Goal: Transaction & Acquisition: Purchase product/service

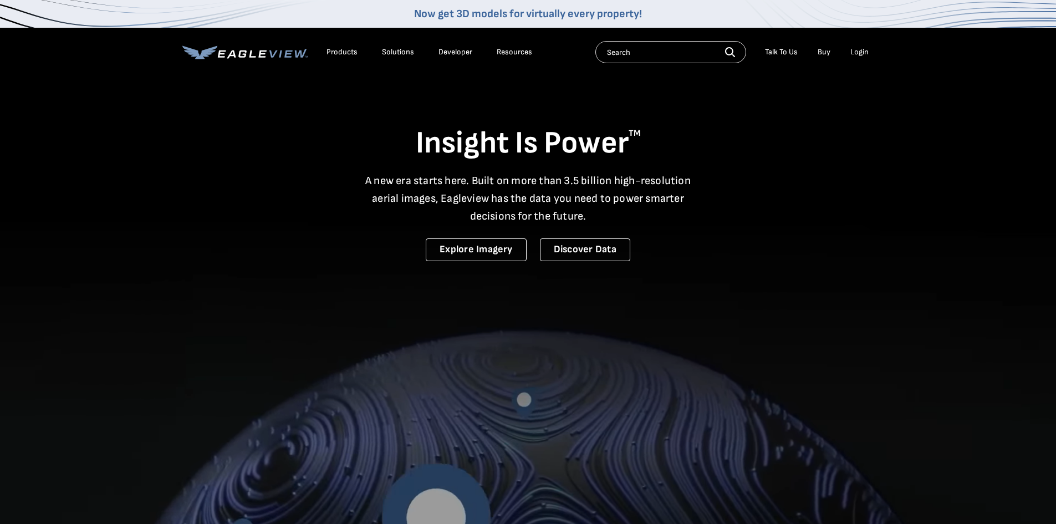
click at [855, 47] on div "Login" at bounding box center [860, 52] width 18 height 10
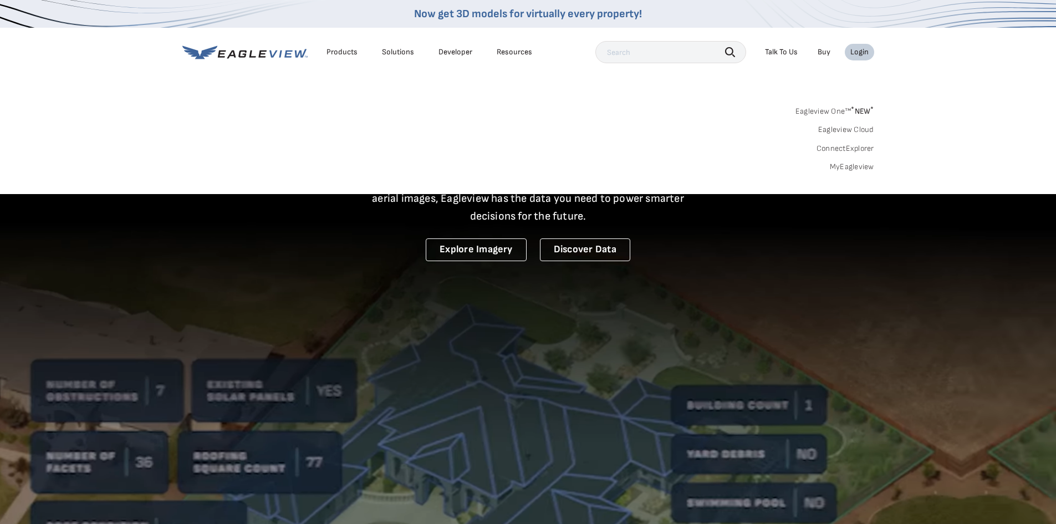
click at [841, 109] on link "Eagleview One™ * NEW *" at bounding box center [835, 109] width 79 height 13
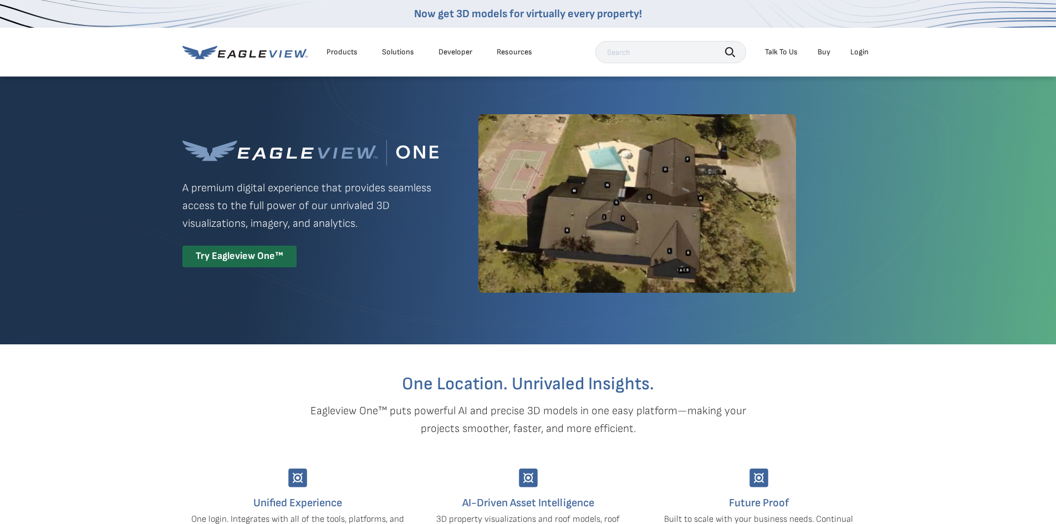
click at [857, 50] on div "Login" at bounding box center [860, 52] width 18 height 10
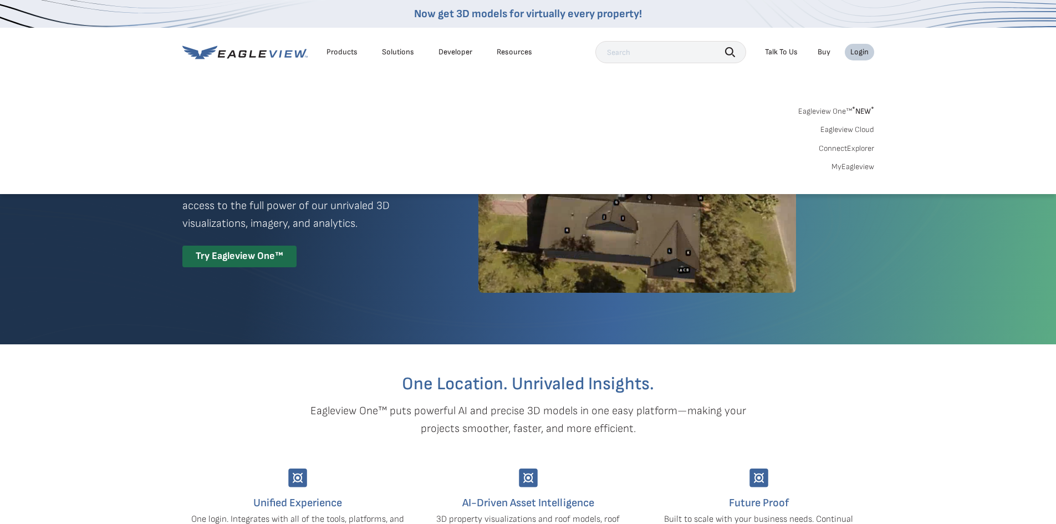
click at [853, 163] on link "MyEagleview" at bounding box center [853, 167] width 43 height 10
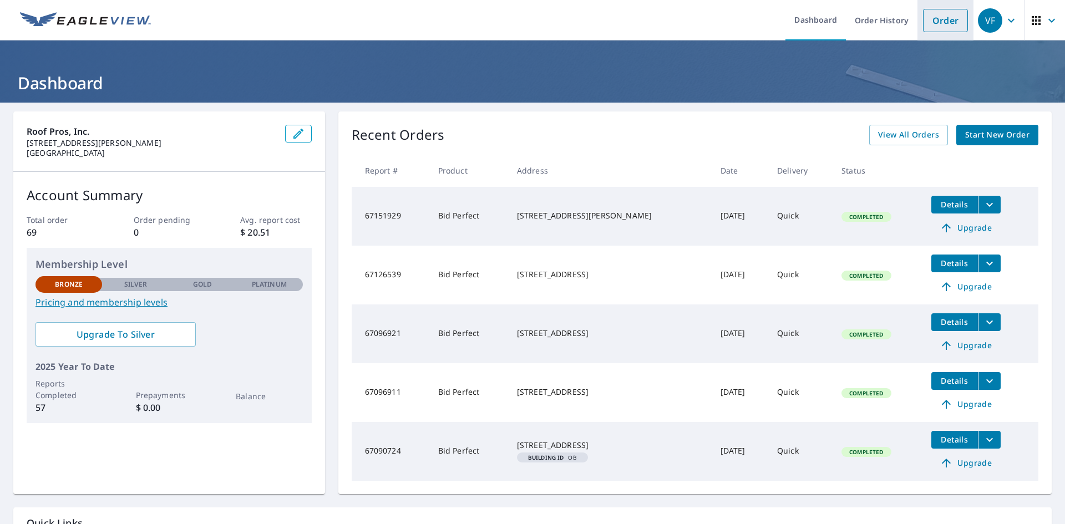
click at [934, 22] on link "Order" at bounding box center [945, 20] width 45 height 23
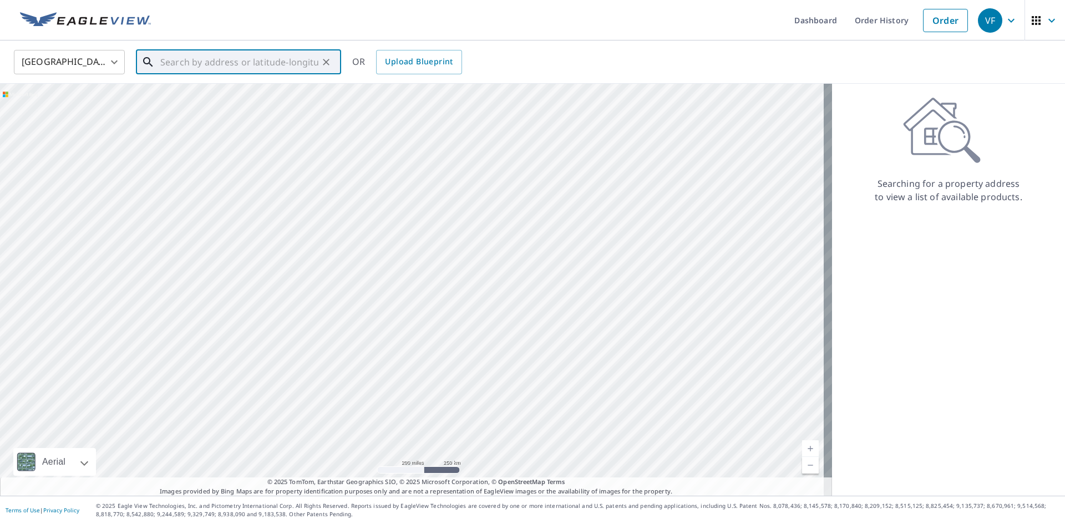
click at [186, 60] on input "text" at bounding box center [239, 62] width 158 height 31
click at [199, 96] on span "[STREET_ADDRESS]" at bounding box center [245, 94] width 174 height 13
type input "[STREET_ADDRESS]"
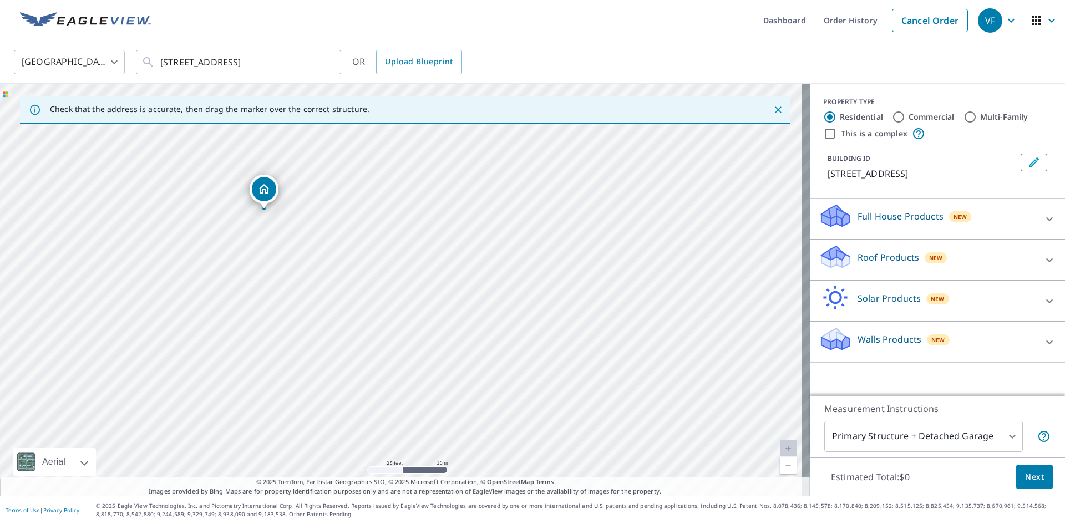
drag, startPoint x: 210, startPoint y: 226, endPoint x: 265, endPoint y: 190, distance: 65.2
click at [862, 260] on p "Roof Products" at bounding box center [888, 257] width 62 height 13
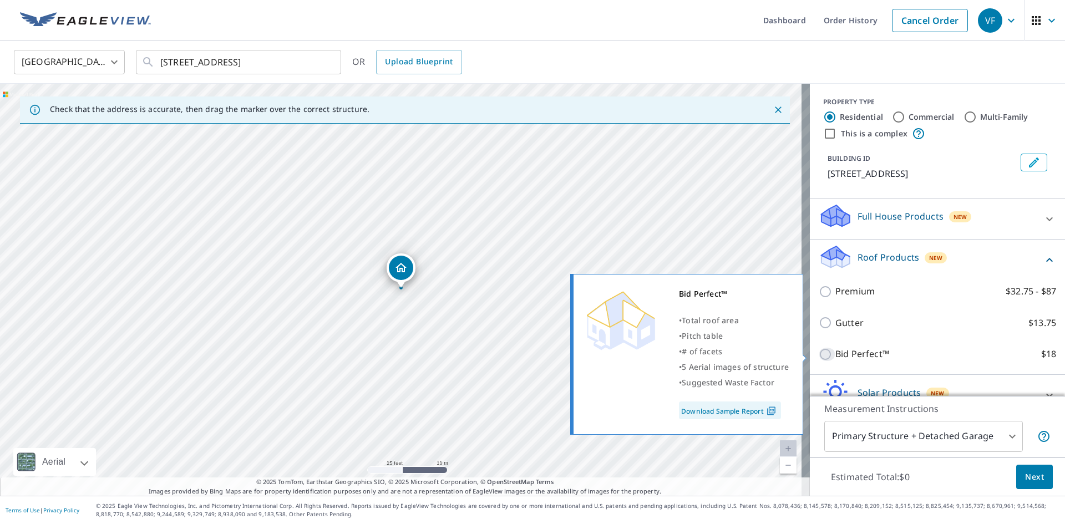
click at [819, 350] on input "Bid Perfect™ $18" at bounding box center [827, 354] width 17 height 13
checkbox input "true"
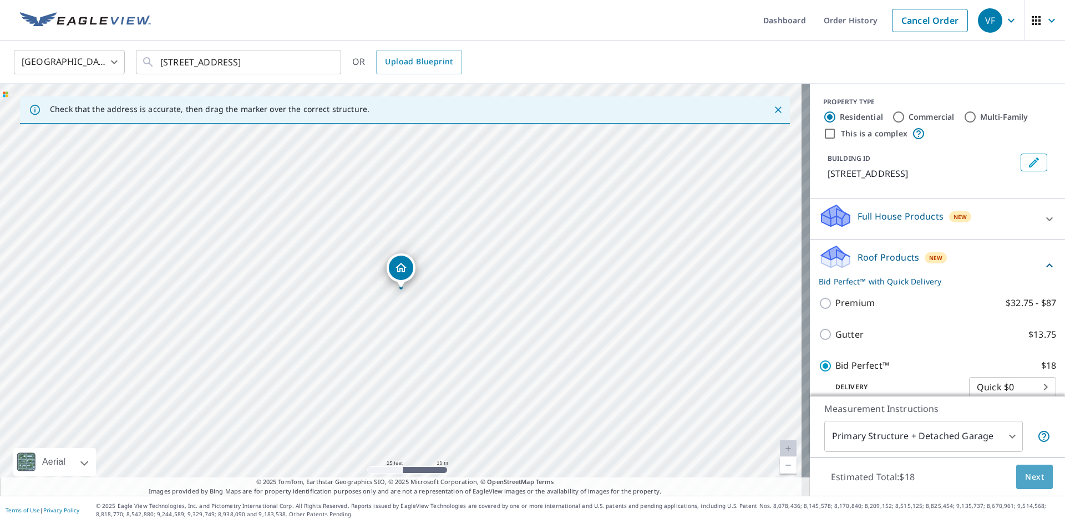
click at [1029, 471] on span "Next" at bounding box center [1034, 477] width 19 height 14
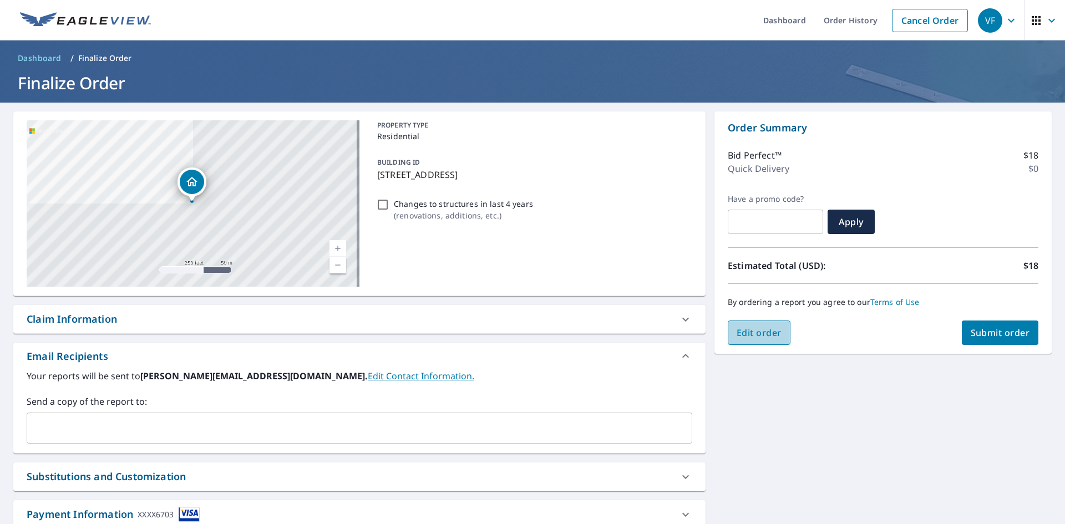
click at [749, 334] on span "Edit order" at bounding box center [758, 333] width 45 height 12
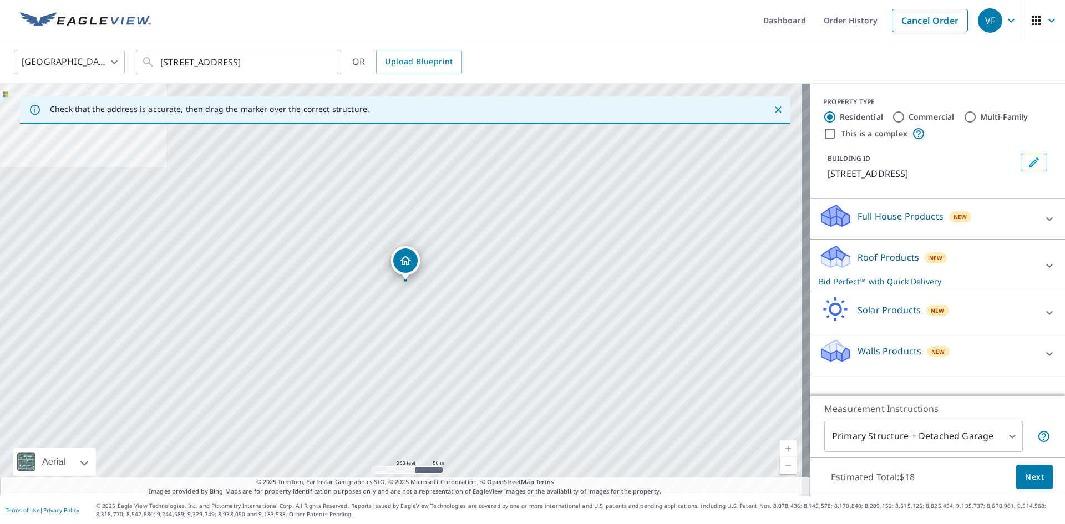
drag, startPoint x: 405, startPoint y: 271, endPoint x: 410, endPoint y: 263, distance: 8.9
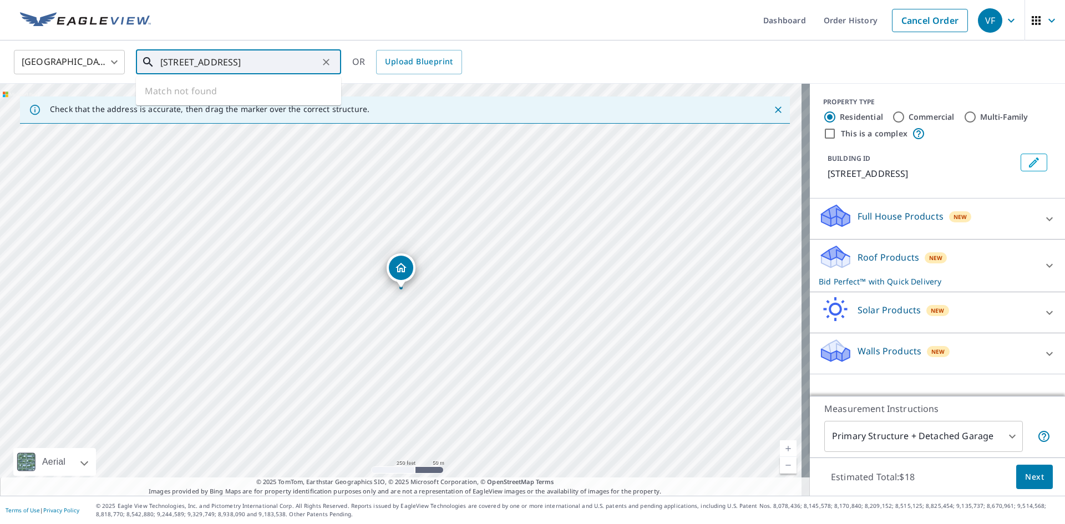
click at [181, 62] on input "[STREET_ADDRESS]" at bounding box center [239, 62] width 158 height 31
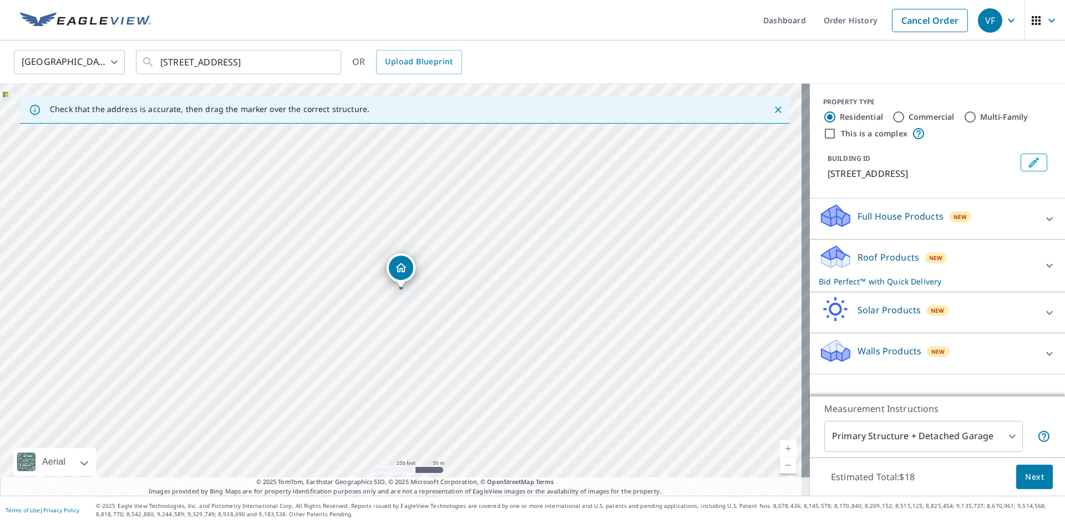
click at [398, 270] on icon "Dropped pin, building 1, Residential property, 2818 Consol Ave El Monte, CA 917…" at bounding box center [400, 267] width 11 height 9
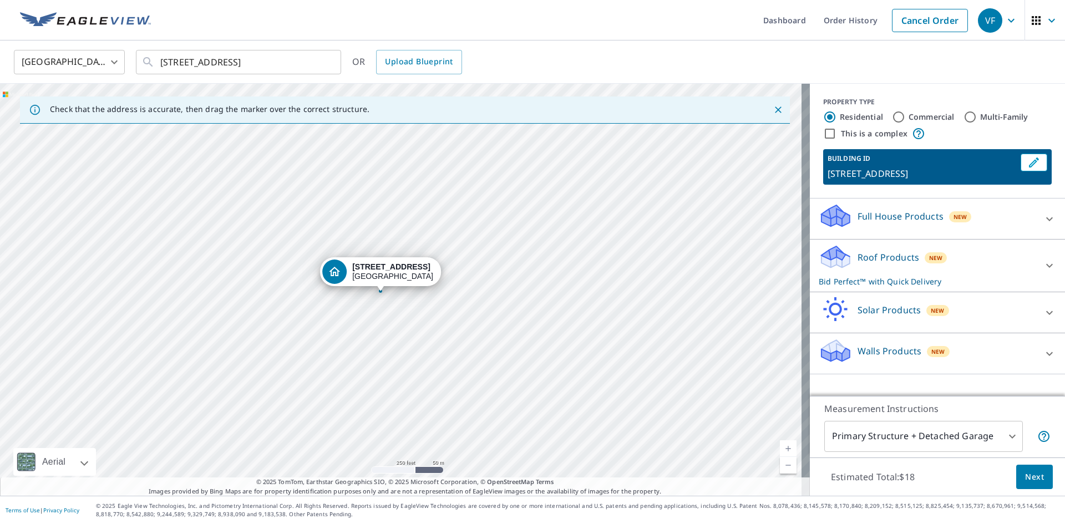
drag, startPoint x: 358, startPoint y: 265, endPoint x: 266, endPoint y: 270, distance: 92.7
click at [326, 63] on icon "Clear" at bounding box center [326, 62] width 11 height 11
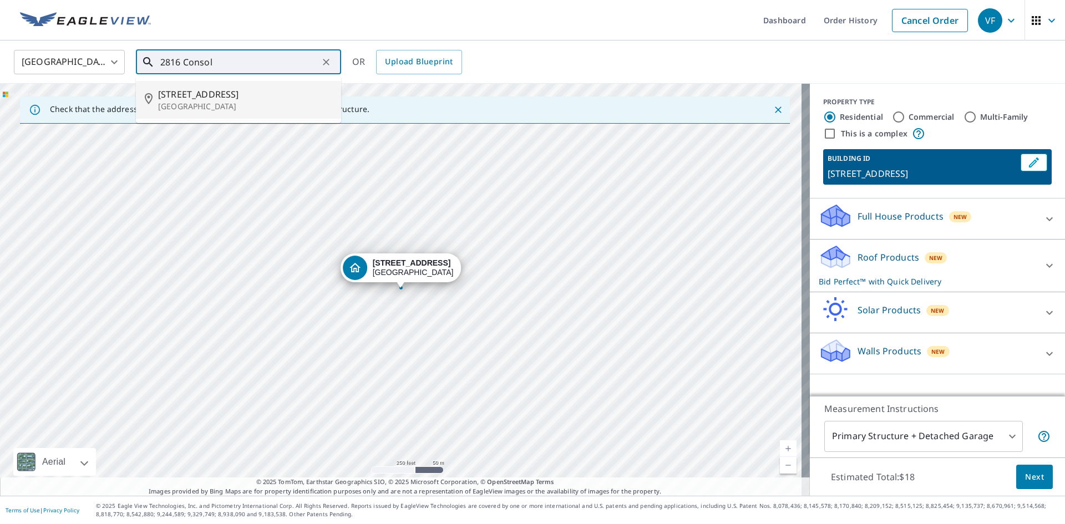
click at [195, 97] on span "[STREET_ADDRESS]" at bounding box center [245, 94] width 174 height 13
type input "[STREET_ADDRESS]"
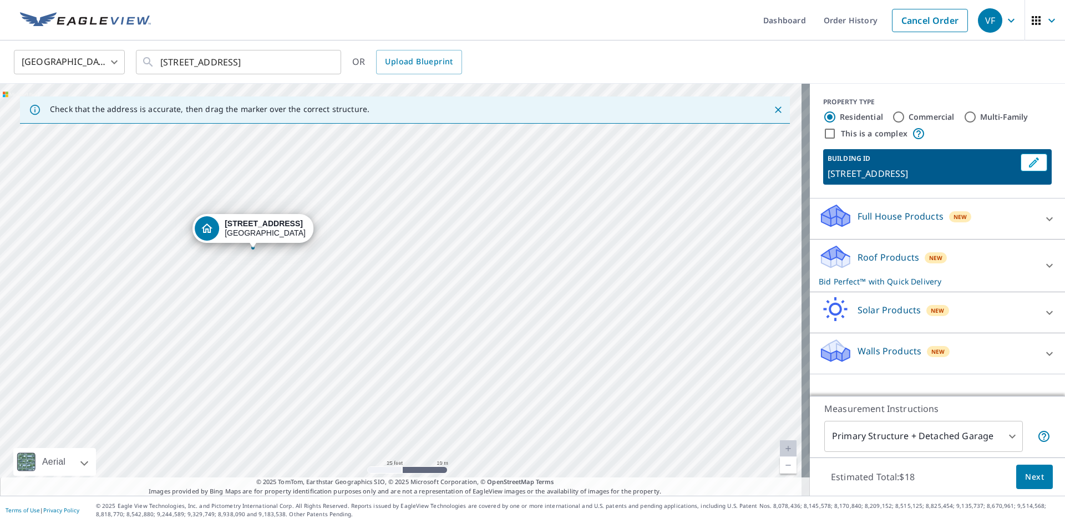
drag, startPoint x: 208, startPoint y: 243, endPoint x: 182, endPoint y: 291, distance: 54.1
click at [182, 291] on div "[STREET_ADDRESS]" at bounding box center [405, 290] width 810 height 412
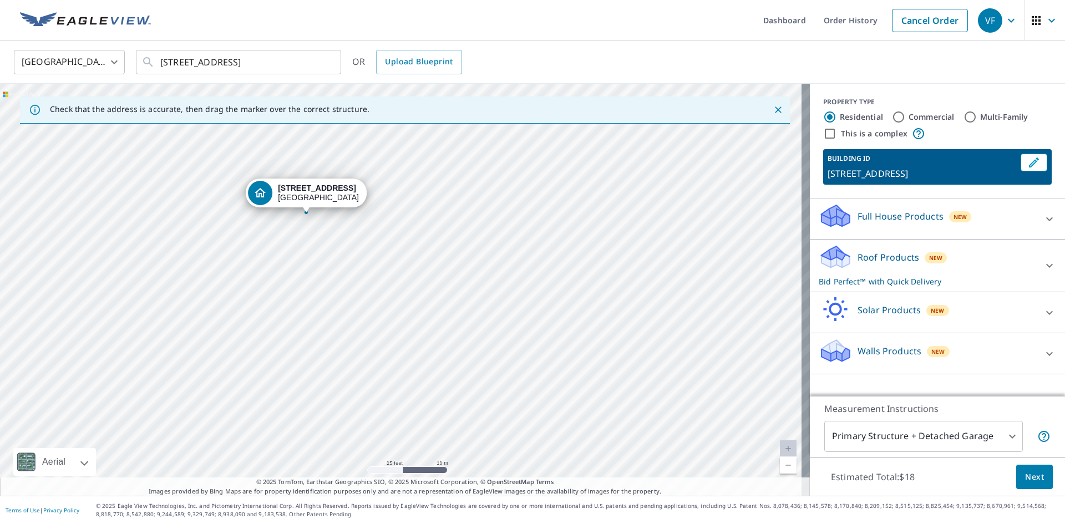
drag, startPoint x: 207, startPoint y: 225, endPoint x: 260, endPoint y: 190, distance: 64.0
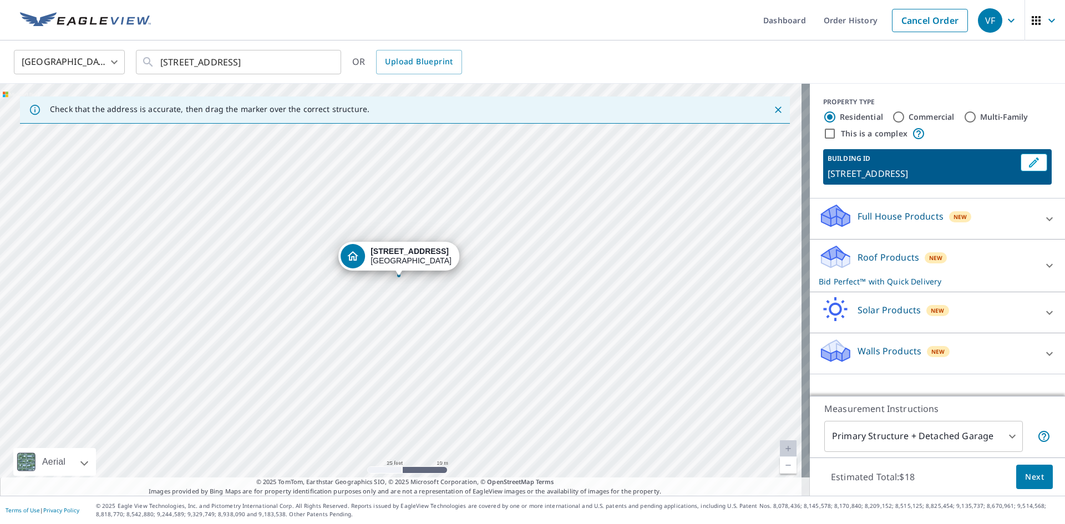
drag, startPoint x: 362, startPoint y: 267, endPoint x: 360, endPoint y: 255, distance: 12.4
click at [1029, 475] on span "Next" at bounding box center [1034, 477] width 19 height 14
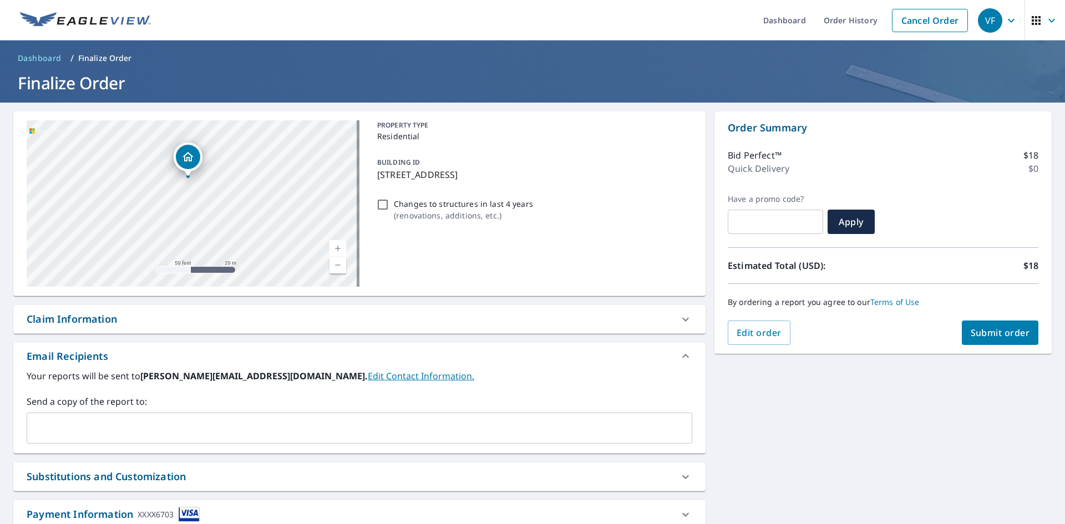
drag, startPoint x: 91, startPoint y: 216, endPoint x: 233, endPoint y: 228, distance: 142.4
click at [233, 228] on div "[STREET_ADDRESS]" at bounding box center [193, 203] width 333 height 166
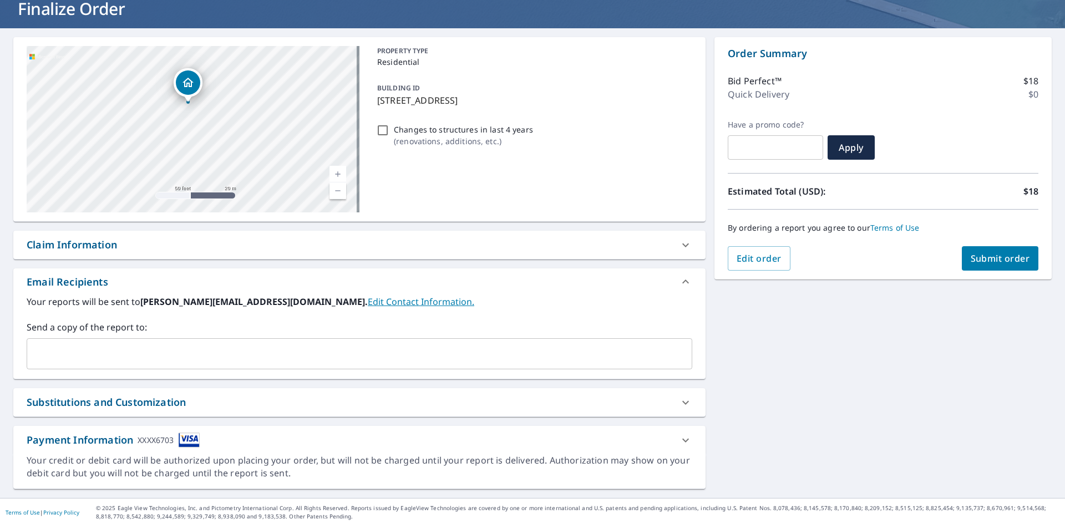
scroll to position [77, 0]
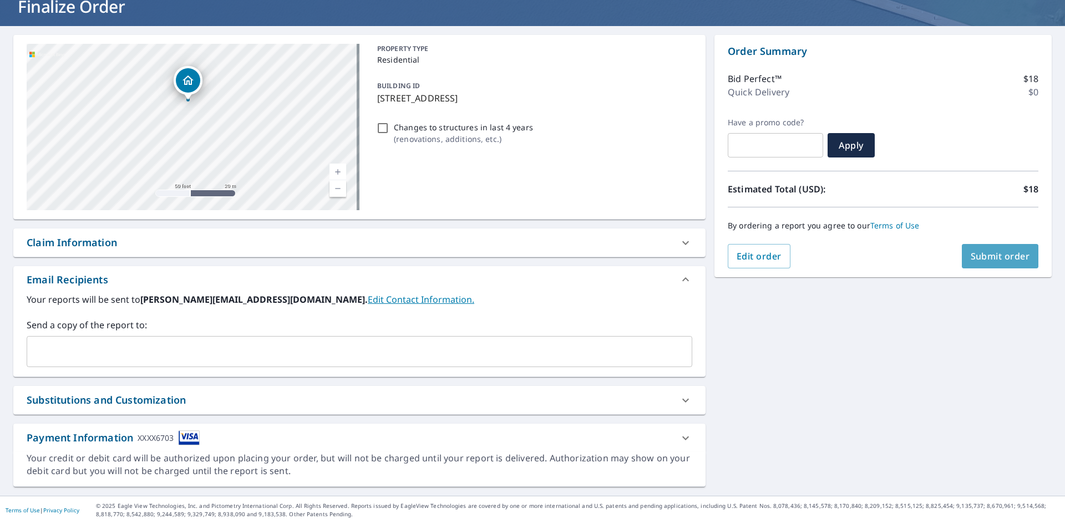
click at [996, 258] on span "Submit order" at bounding box center [999, 256] width 59 height 12
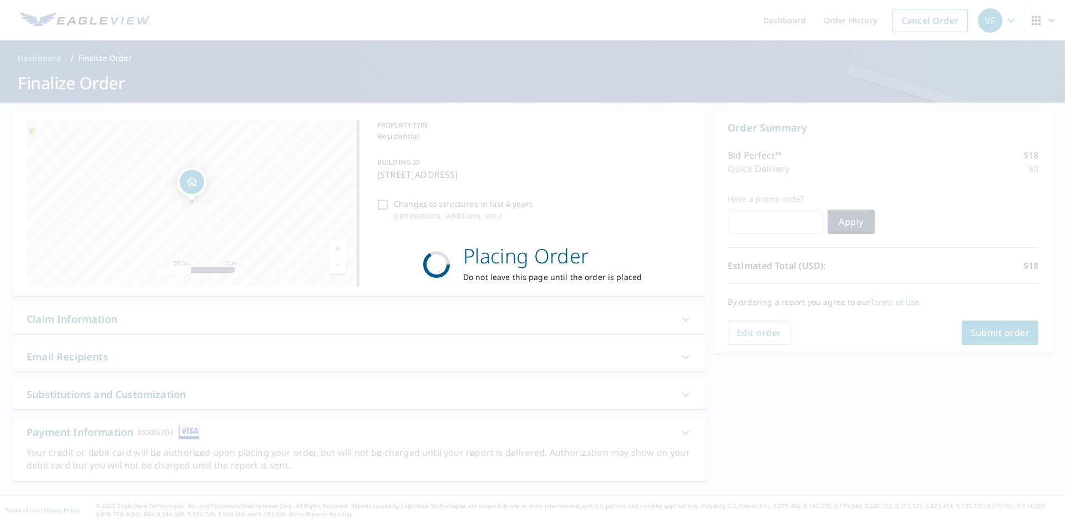
scroll to position [0, 0]
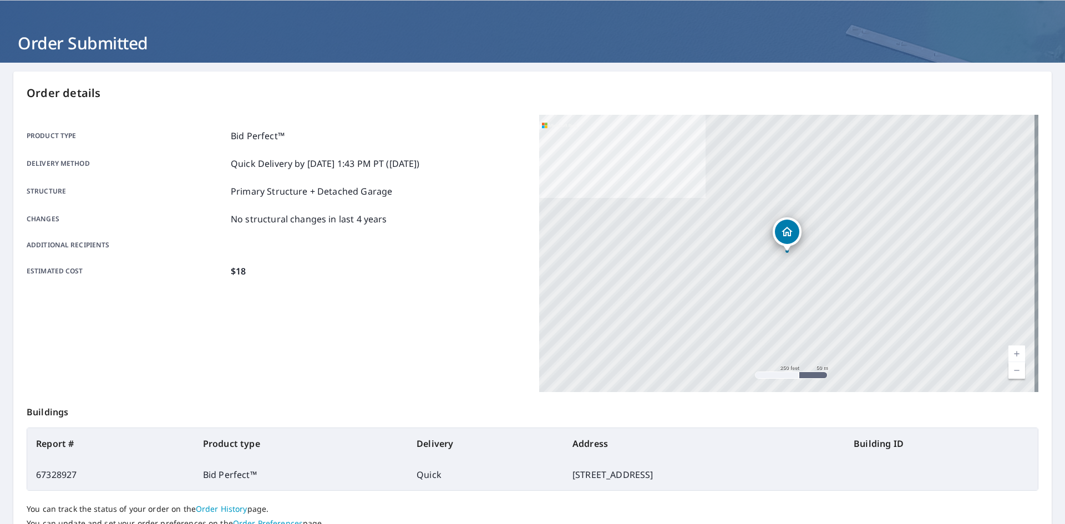
scroll to position [111, 0]
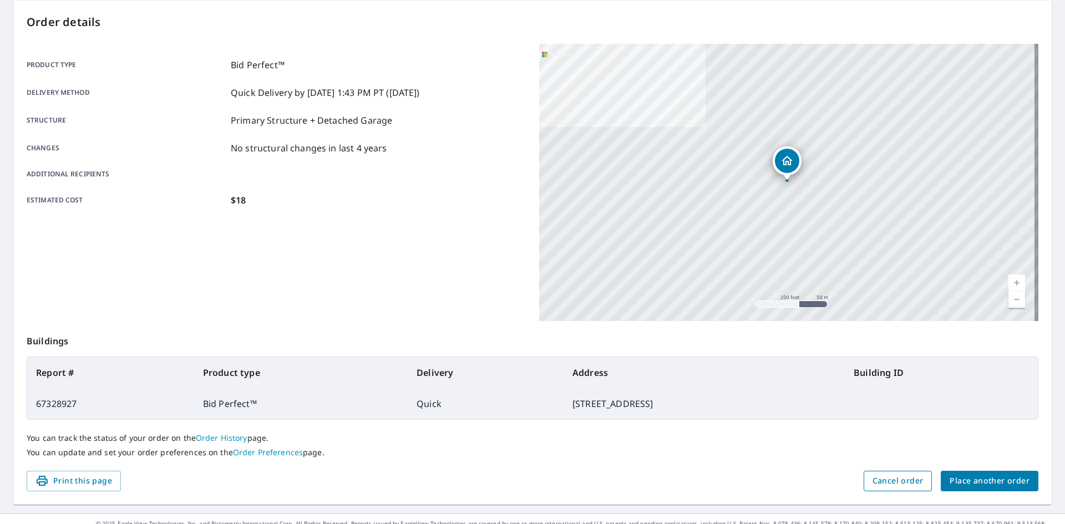
click at [916, 478] on span "Cancel order" at bounding box center [897, 481] width 51 height 14
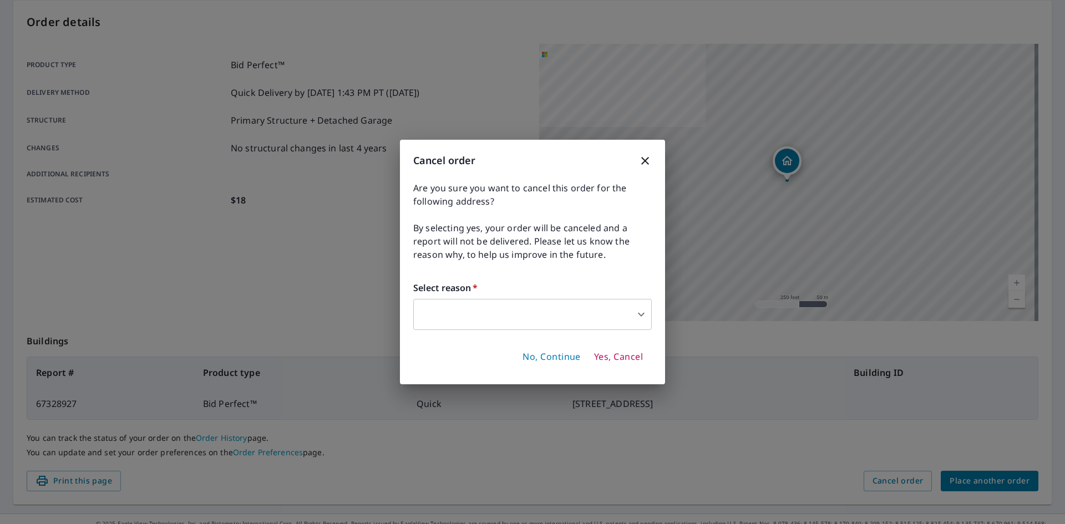
click at [444, 304] on body "VF VF Dashboard Order History Order VF Order Submitted Order details Product ty…" at bounding box center [532, 262] width 1065 height 524
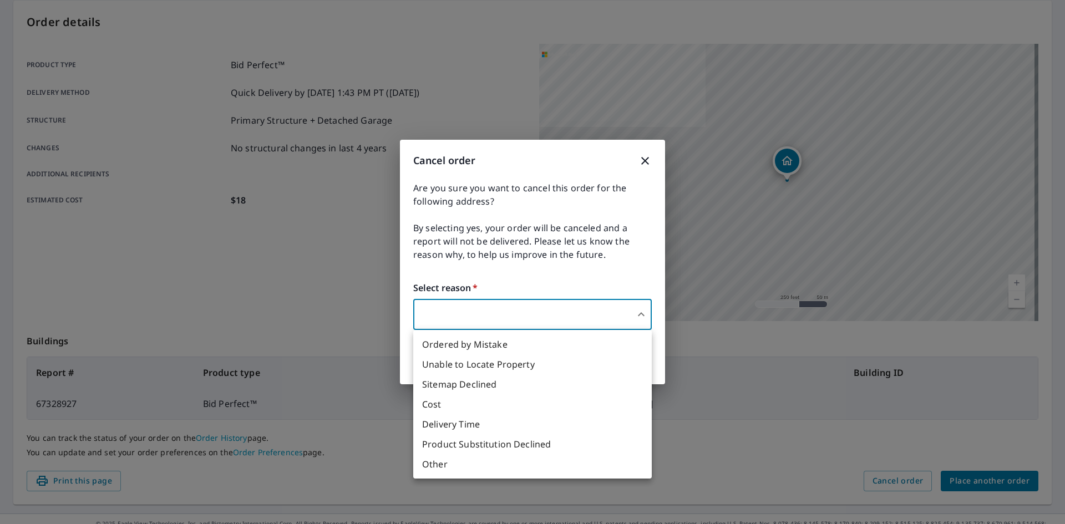
click at [446, 305] on div at bounding box center [532, 262] width 1065 height 524
click at [446, 306] on body "VF VF Dashboard Order History Order VF Order Submitted Order details Product ty…" at bounding box center [532, 262] width 1065 height 524
click at [465, 380] on li "Sitemap Declined" at bounding box center [532, 384] width 238 height 20
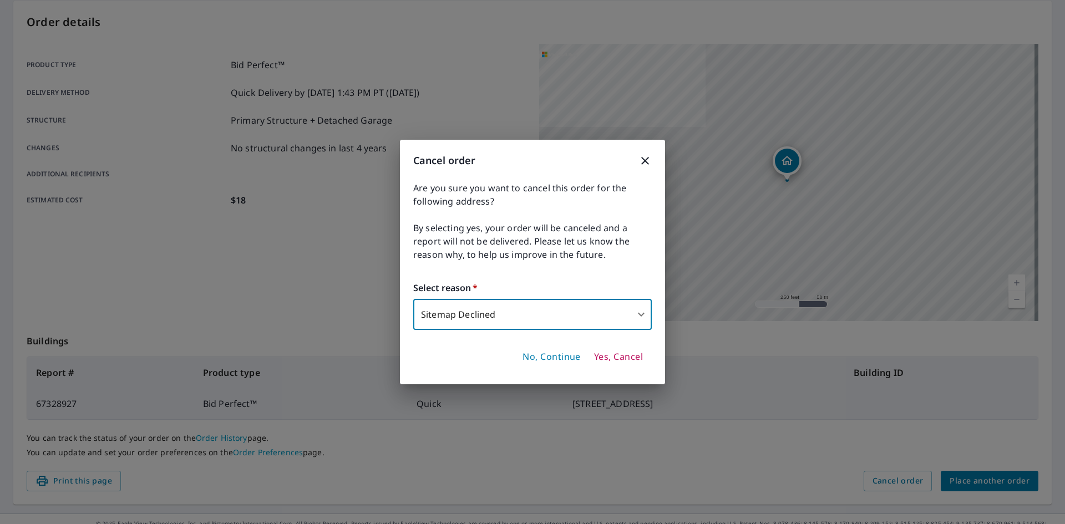
click at [496, 314] on body "VF VF Dashboard Order History Order VF Order Submitted Order details Product ty…" at bounding box center [532, 262] width 1065 height 524
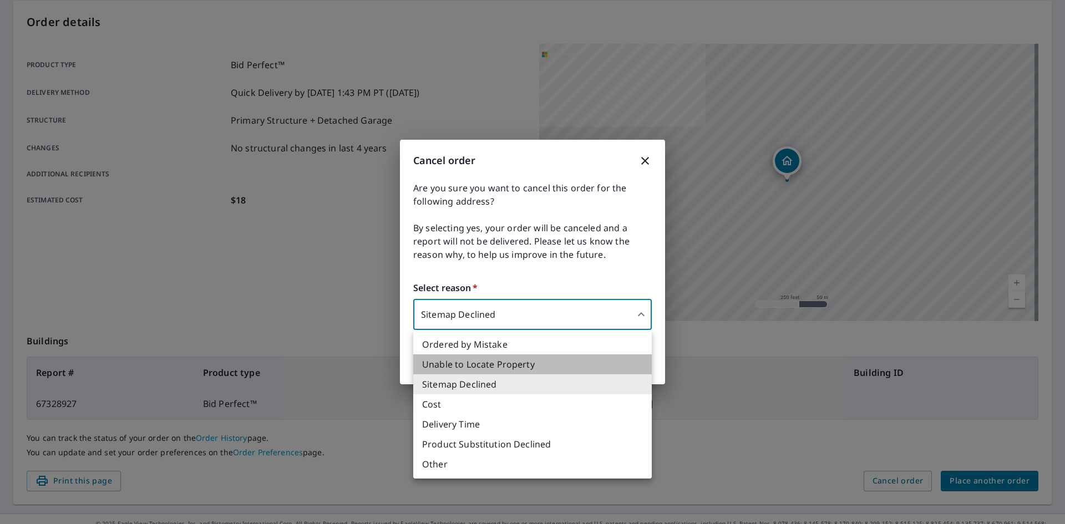
click at [469, 363] on li "Unable to Locate Property" at bounding box center [532, 364] width 238 height 20
type input "31"
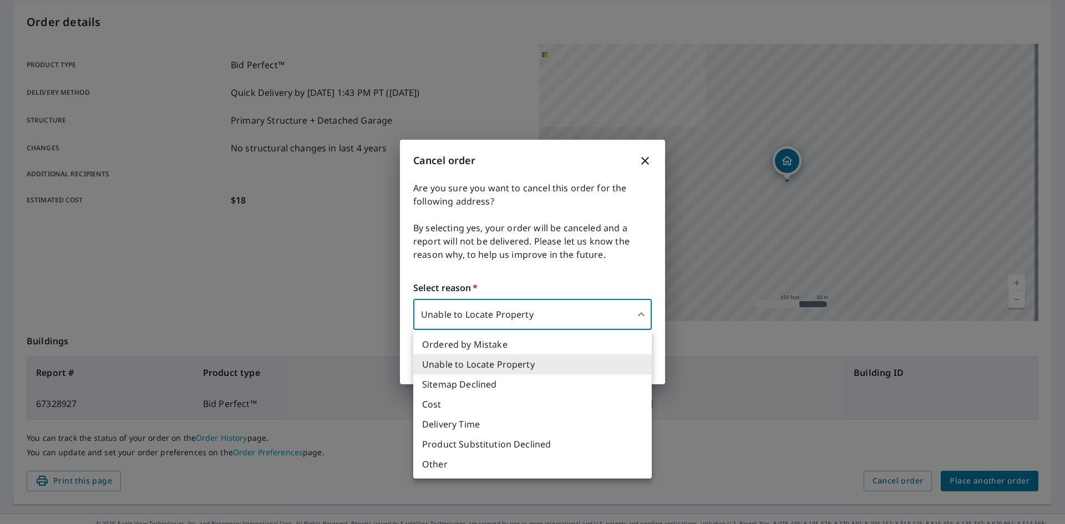
click at [501, 312] on body "VF VF Dashboard Order History Order VF Order Submitted Order details Product ty…" at bounding box center [532, 262] width 1065 height 524
click at [465, 364] on li "Unable to Locate Property" at bounding box center [532, 364] width 238 height 20
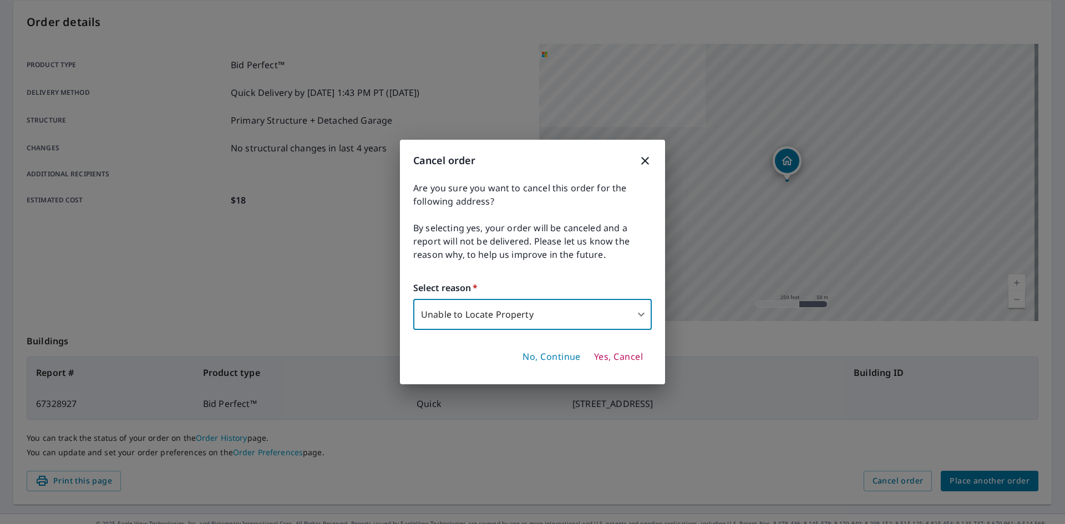
click at [617, 355] on span "Yes, Cancel" at bounding box center [618, 357] width 49 height 12
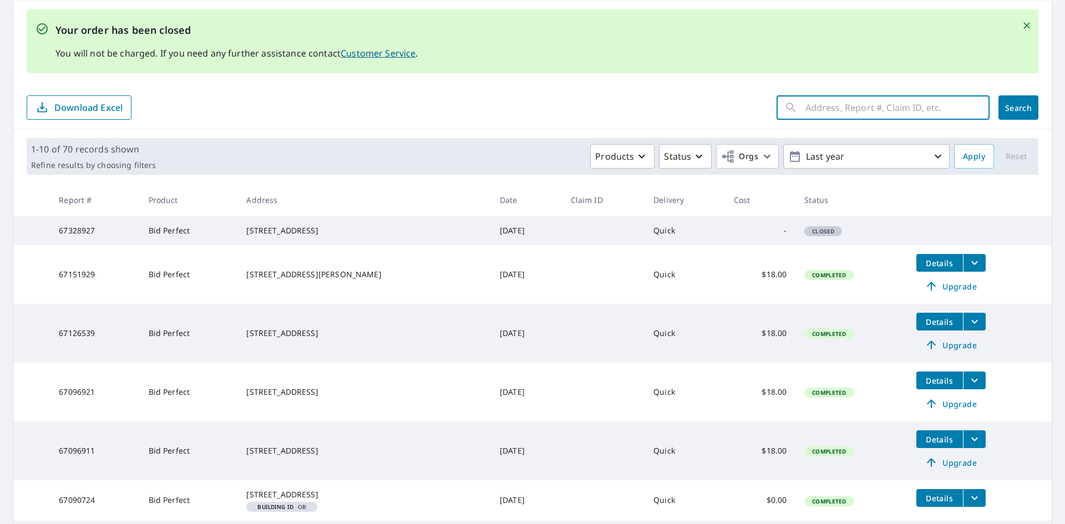
click at [884, 107] on input "text" at bounding box center [897, 107] width 184 height 31
click at [1021, 26] on icon "Close" at bounding box center [1026, 25] width 11 height 11
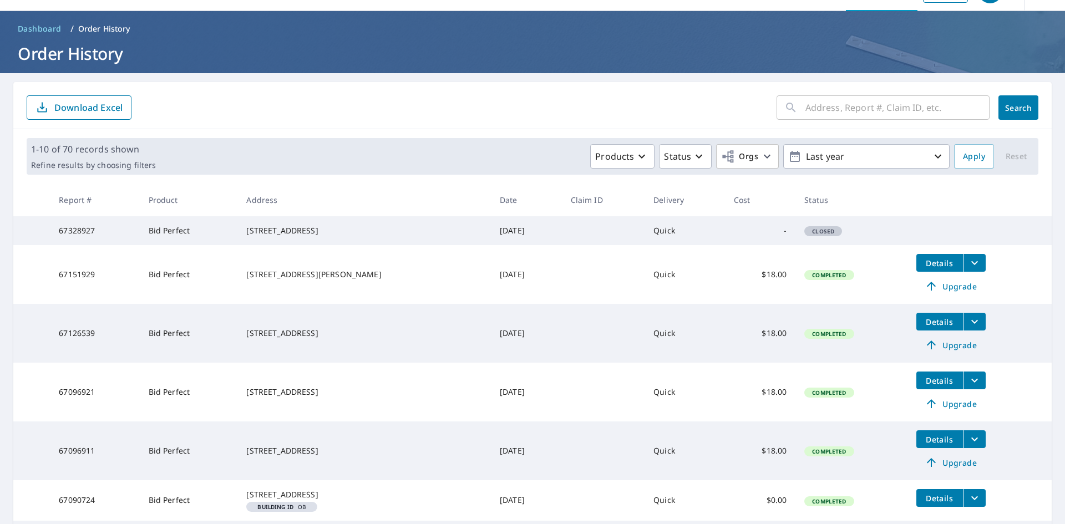
click at [829, 108] on input "text" at bounding box center [897, 107] width 184 height 31
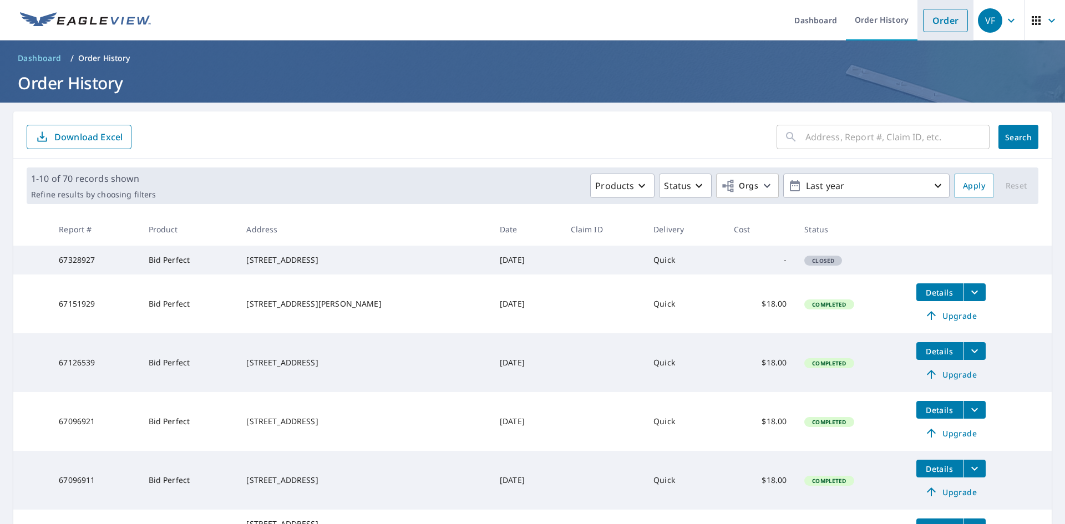
click at [944, 22] on link "Order" at bounding box center [945, 20] width 45 height 23
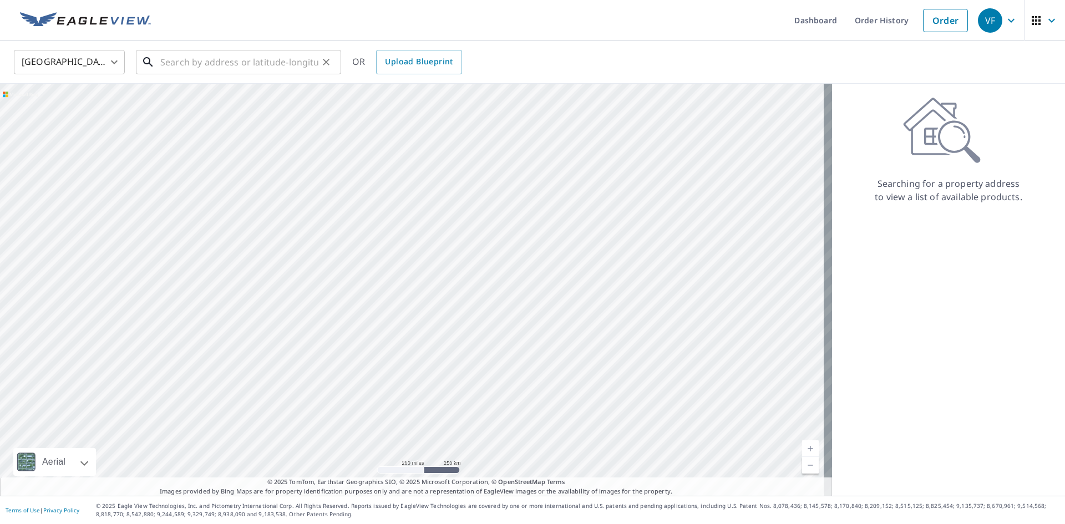
click at [182, 57] on input "text" at bounding box center [239, 62] width 158 height 31
click at [192, 63] on input "text" at bounding box center [239, 62] width 158 height 31
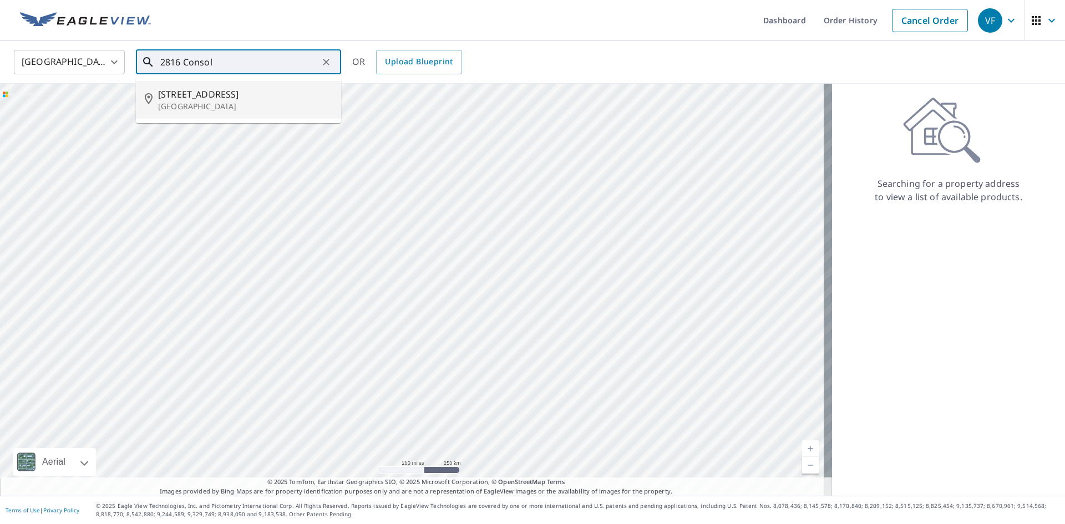
click at [200, 104] on p "[GEOGRAPHIC_DATA]" at bounding box center [245, 106] width 174 height 11
type input "[STREET_ADDRESS]"
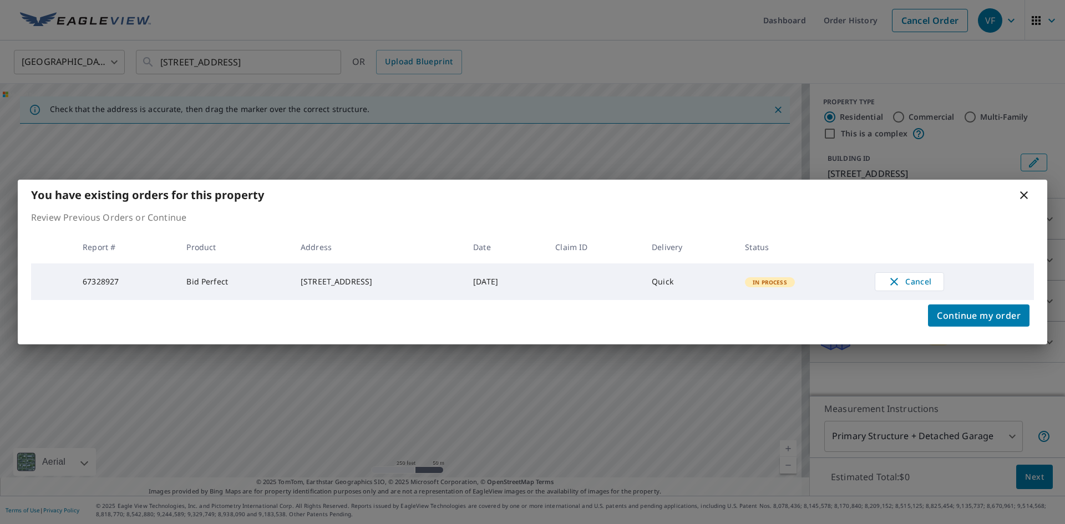
click at [1016, 132] on div "You have existing orders for this property Review Previous Orders or Continue R…" at bounding box center [532, 262] width 1065 height 524
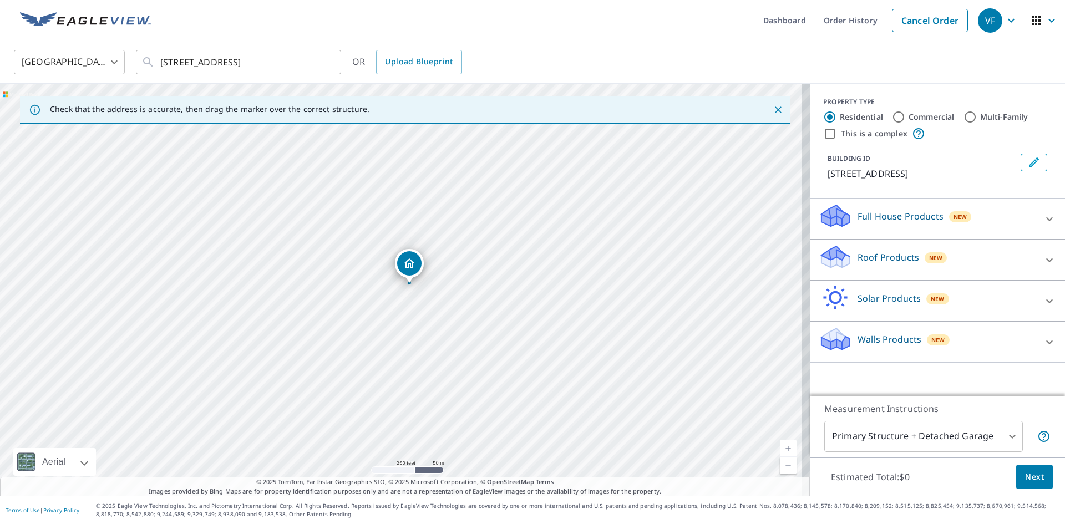
drag, startPoint x: 402, startPoint y: 268, endPoint x: 410, endPoint y: 263, distance: 10.0
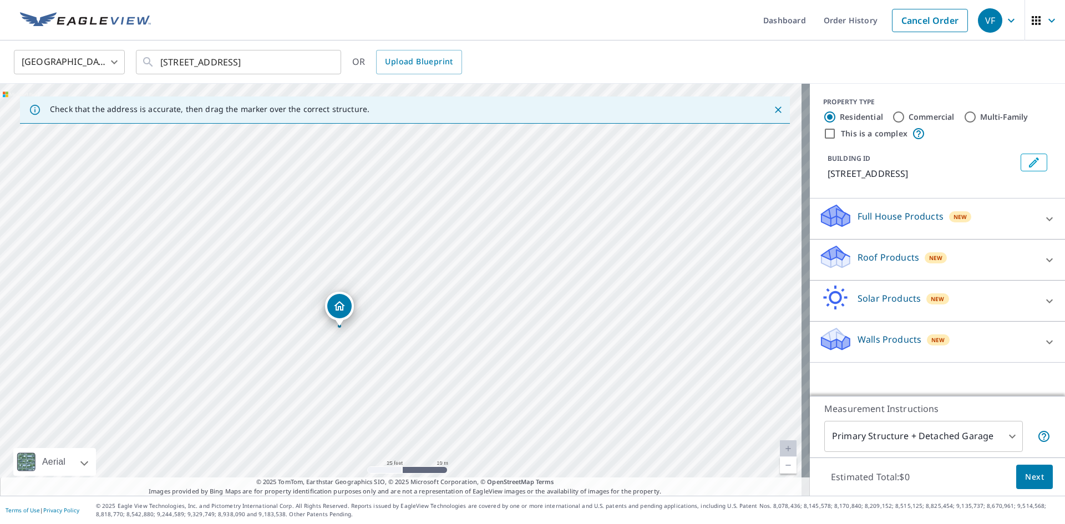
click at [1027, 161] on icon "Edit building 1" at bounding box center [1033, 162] width 13 height 13
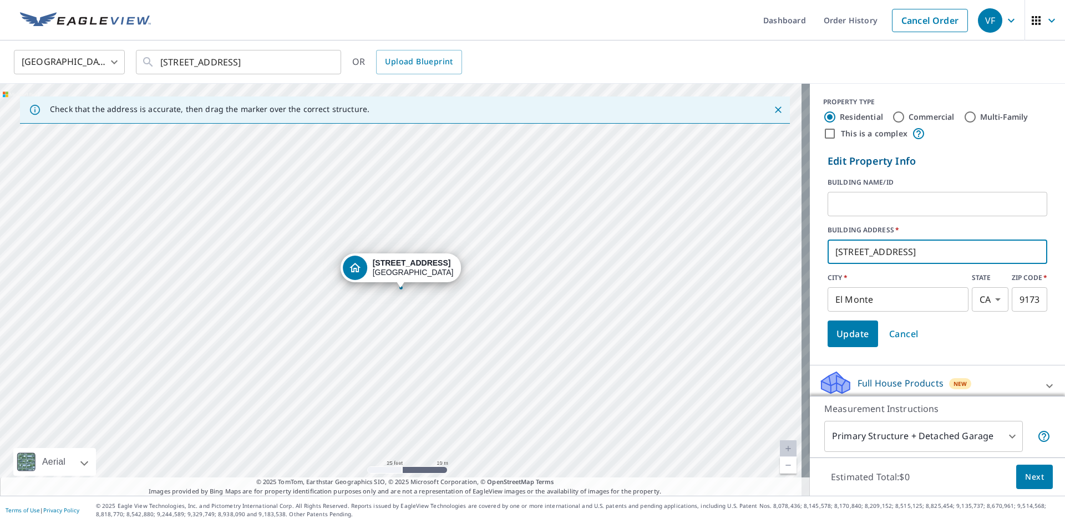
click at [845, 252] on input "[STREET_ADDRESS]" at bounding box center [937, 251] width 220 height 31
type input "[STREET_ADDRESS]"
click at [906, 255] on input "[STREET_ADDRESS]" at bounding box center [937, 251] width 220 height 31
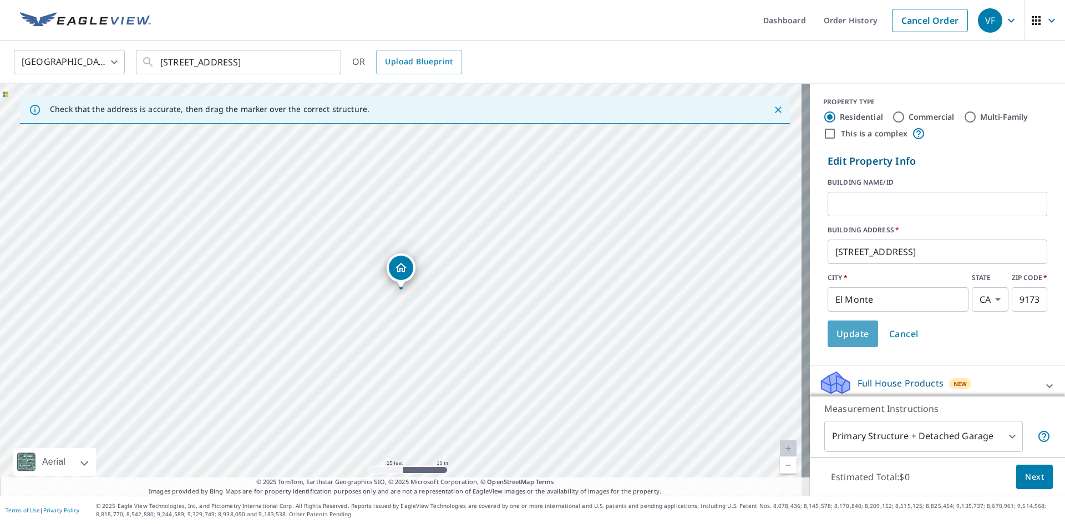
click at [848, 335] on span "Update" at bounding box center [852, 334] width 33 height 16
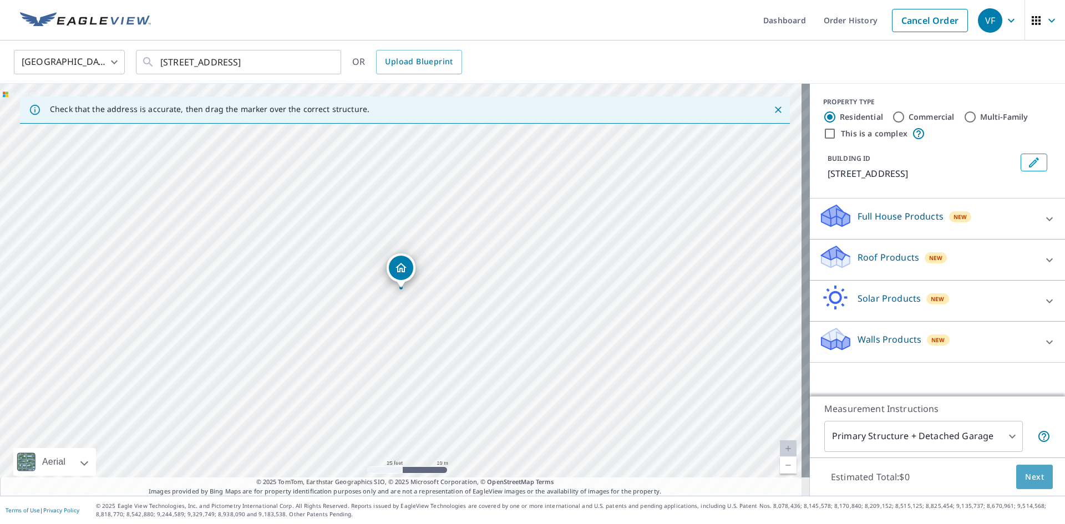
click at [1025, 474] on span "Next" at bounding box center [1034, 477] width 19 height 14
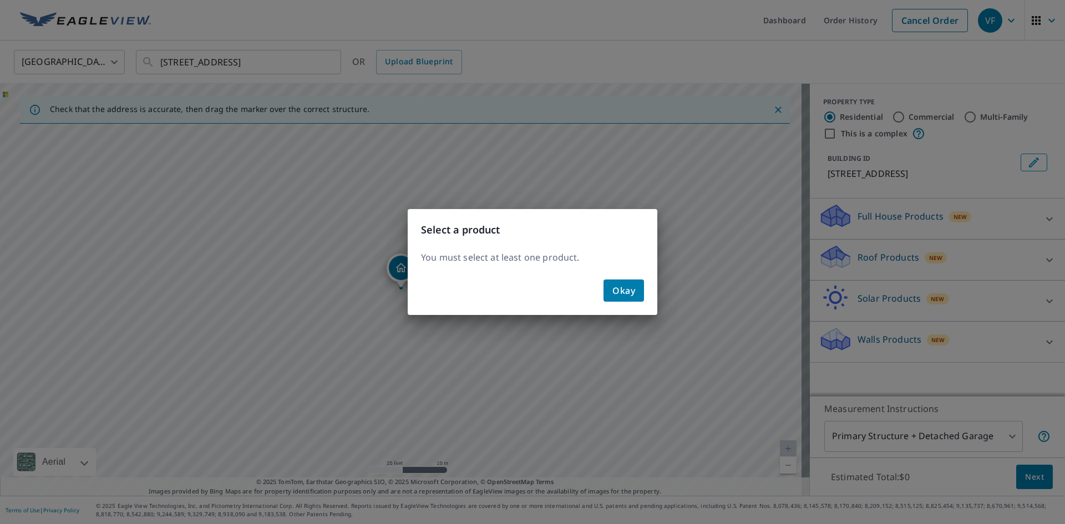
click at [619, 289] on span "Okay" at bounding box center [623, 291] width 23 height 16
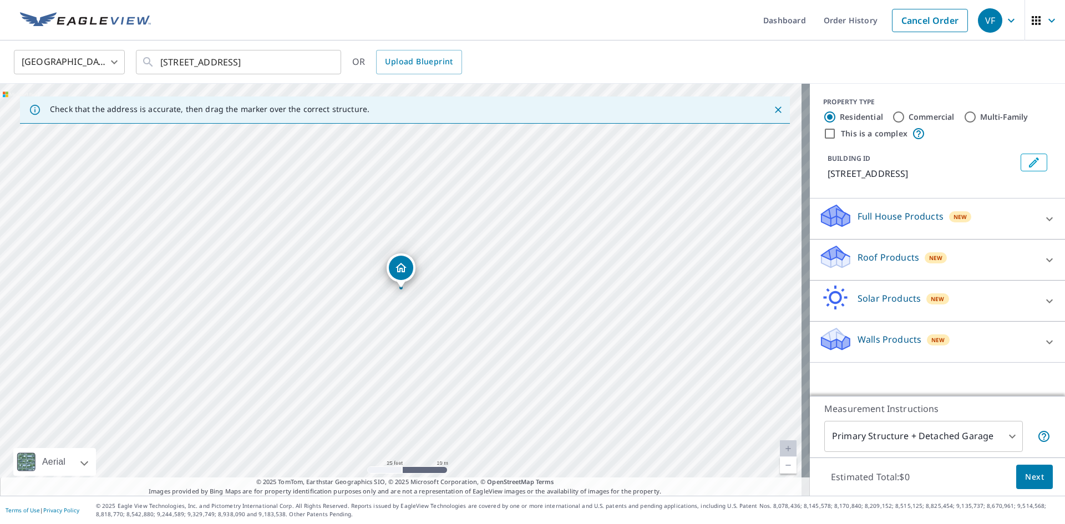
click at [887, 261] on p "Roof Products" at bounding box center [888, 257] width 62 height 13
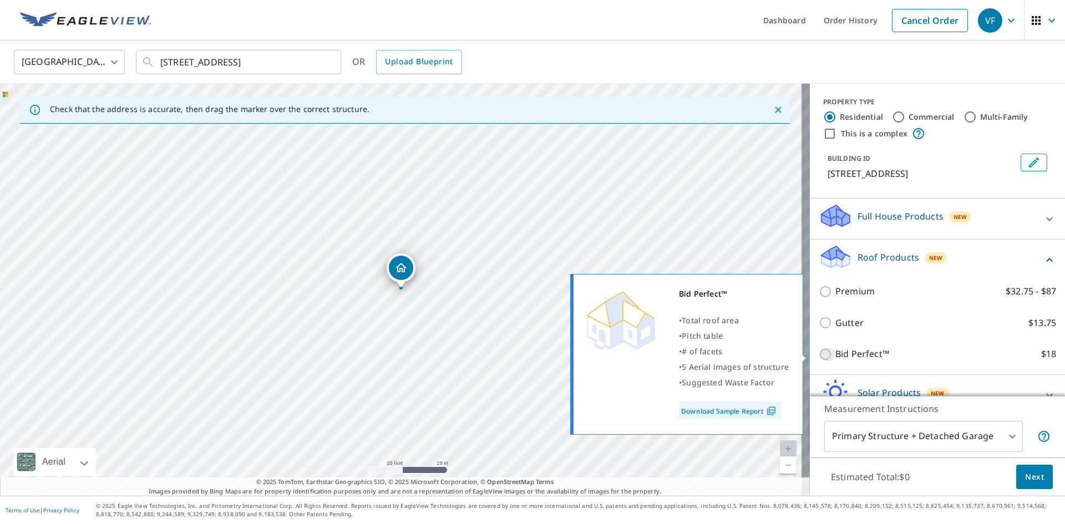
click at [819, 354] on input "Bid Perfect™ $18" at bounding box center [827, 354] width 17 height 13
checkbox input "true"
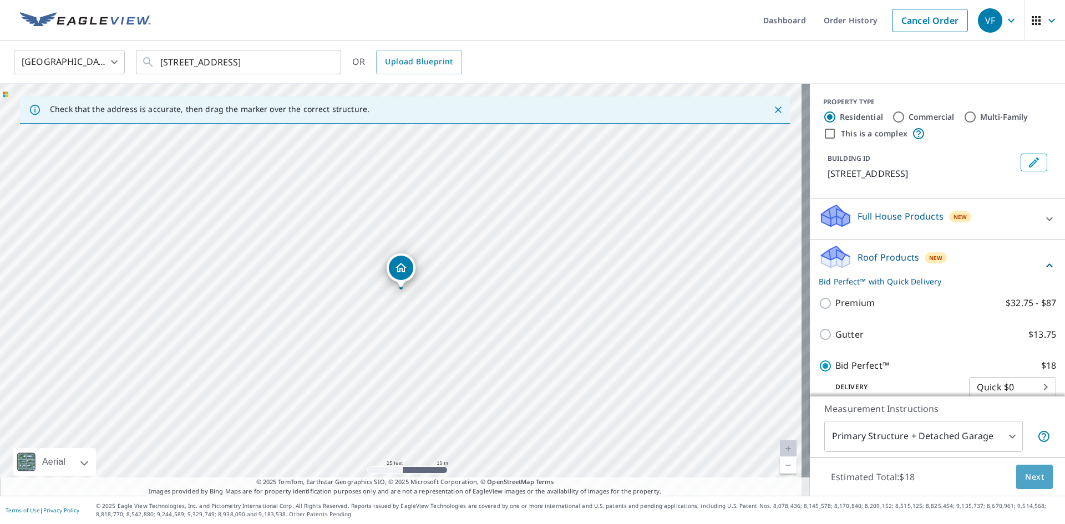
click at [1025, 474] on span "Next" at bounding box center [1034, 477] width 19 height 14
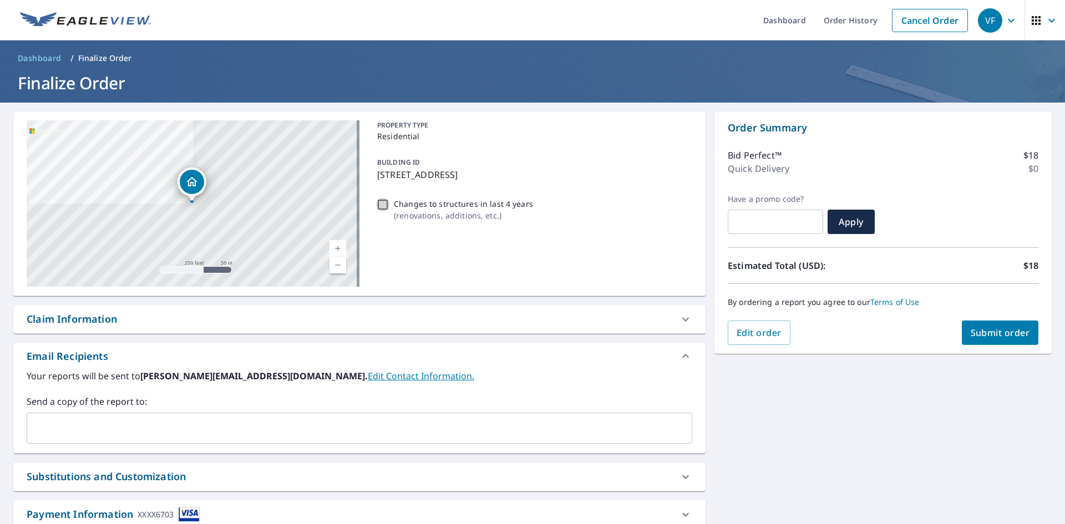
click at [383, 202] on input "Changes to structures in last 4 years ( renovations, additions, etc. )" at bounding box center [382, 204] width 13 height 13
checkbox input "false"
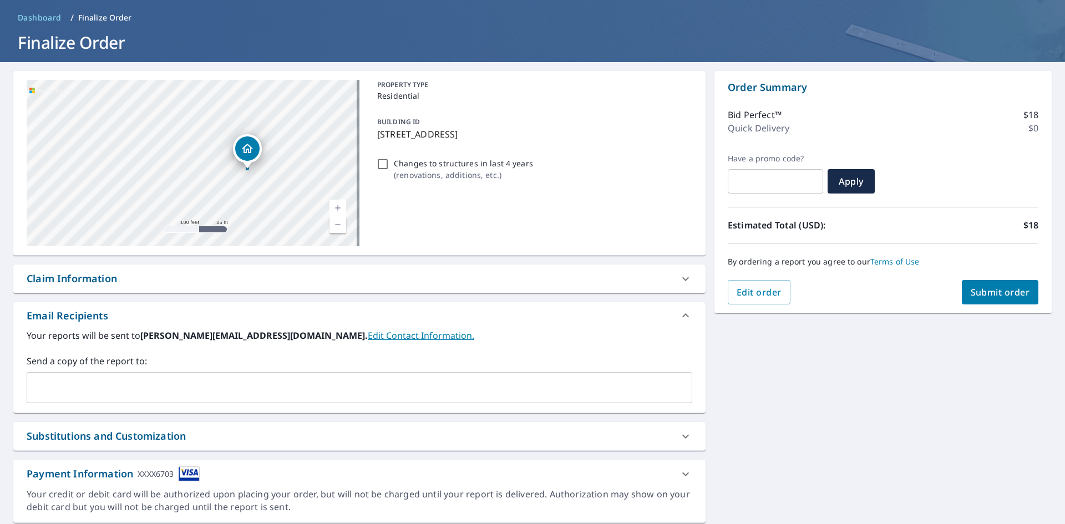
scroll to position [21, 0]
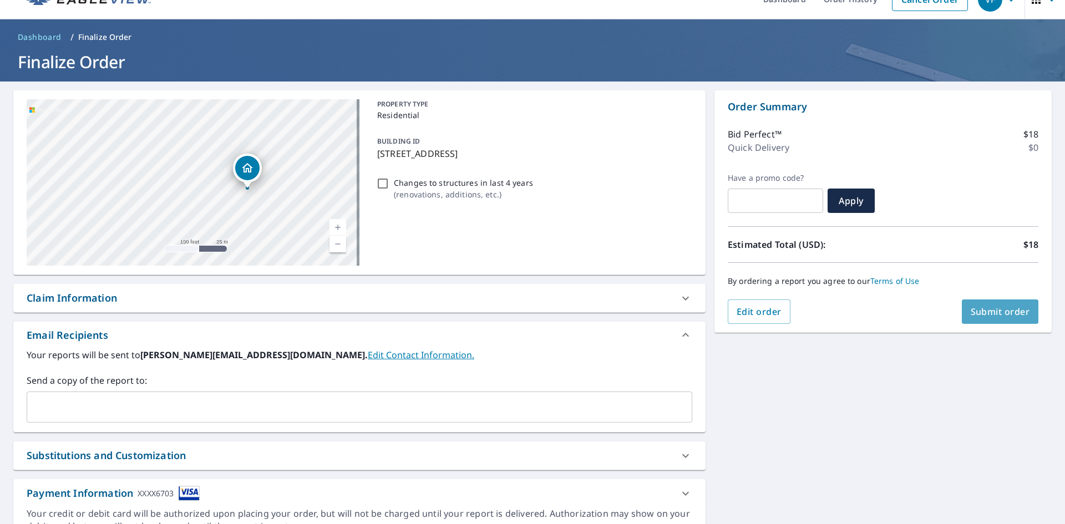
click at [1002, 314] on span "Submit order" at bounding box center [999, 312] width 59 height 12
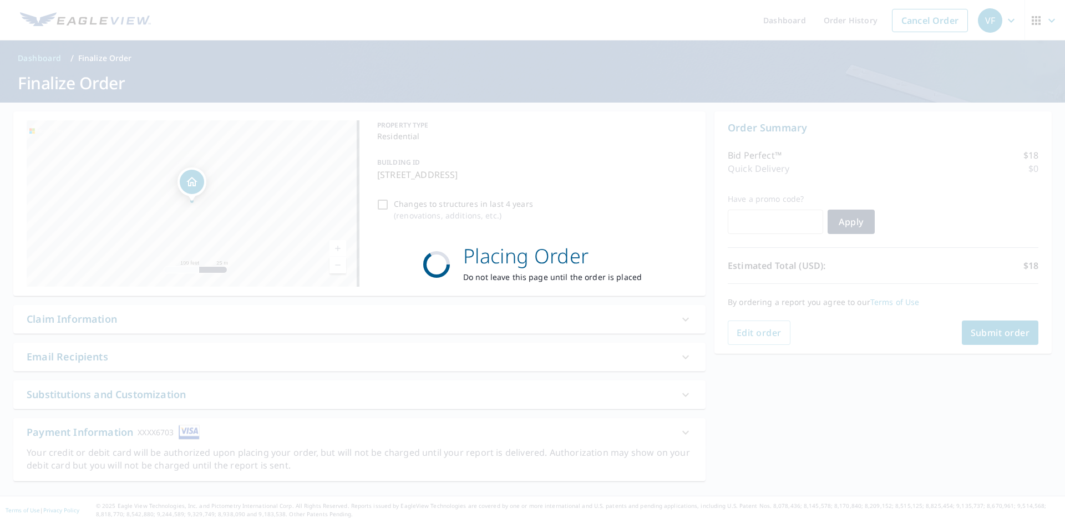
scroll to position [0, 0]
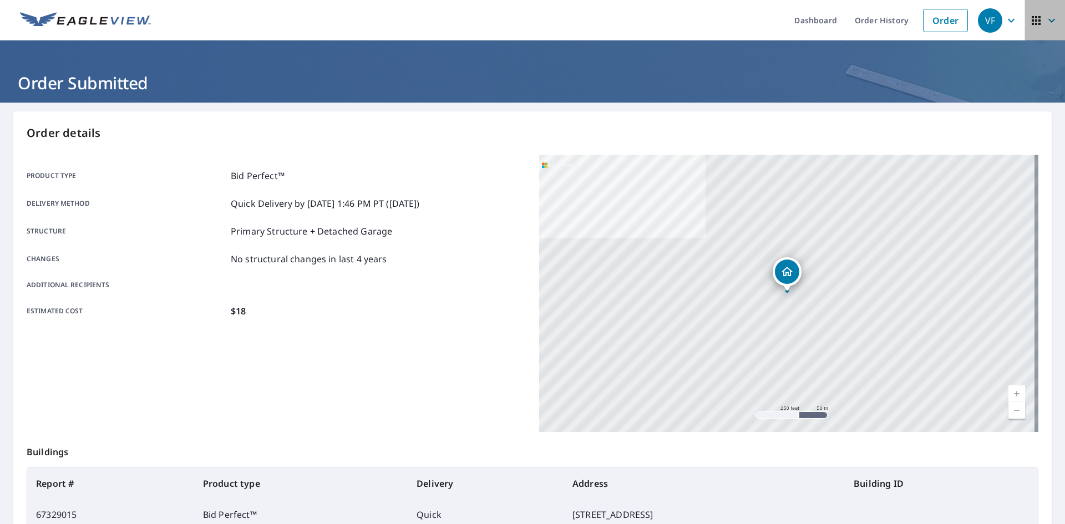
click at [1029, 18] on icon "button" at bounding box center [1035, 20] width 13 height 13
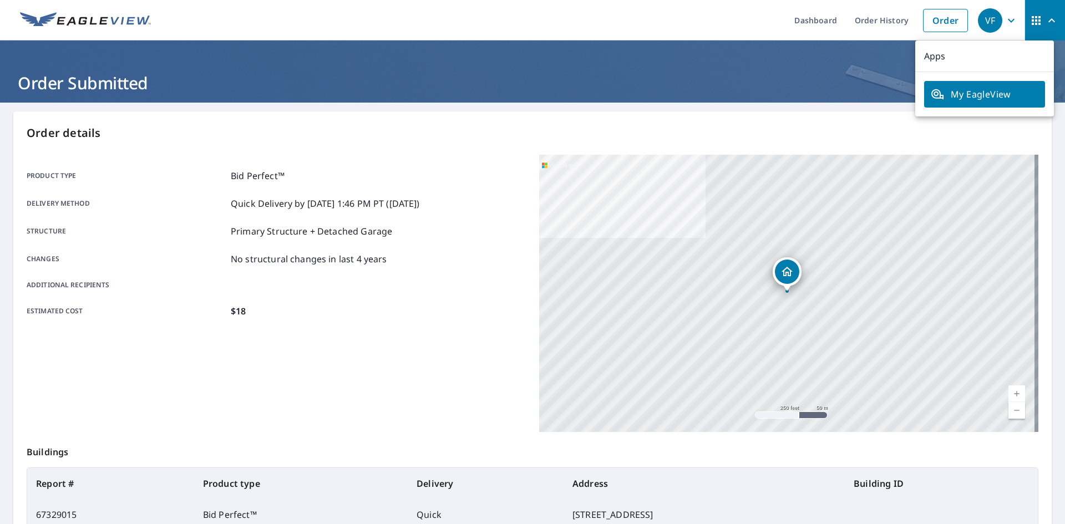
click at [391, 412] on div "Product type Bid Perfect™ Delivery method Quick Delivery by [DATE] 1:46 PM PT (…" at bounding box center [276, 293] width 499 height 277
